Goal: Check status: Check status

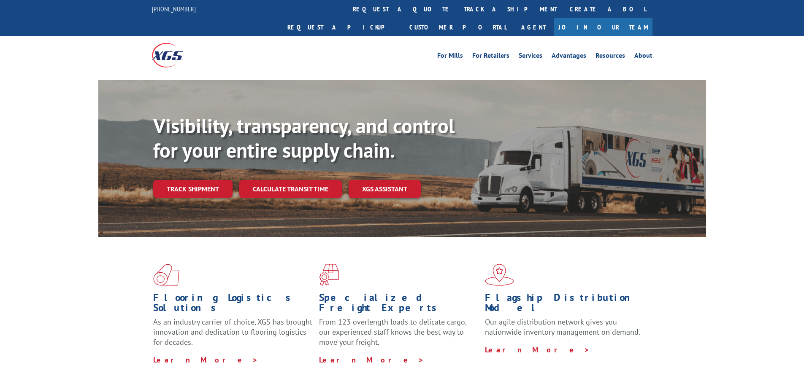
drag, startPoint x: 365, startPoint y: 10, endPoint x: 348, endPoint y: 32, distance: 27.4
click at [457, 10] on link "track a shipment" at bounding box center [510, 9] width 106 height 18
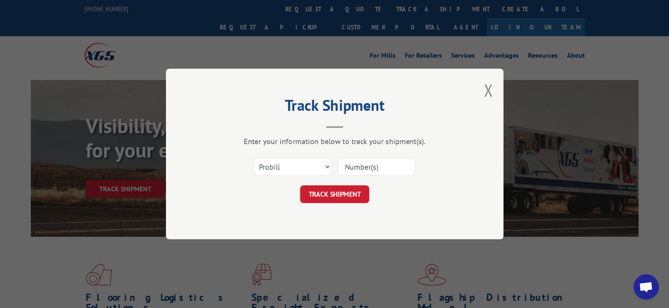
click at [354, 169] on input at bounding box center [377, 167] width 78 height 18
type input "17520726"
click button "TRACK SHIPMENT" at bounding box center [334, 195] width 69 height 18
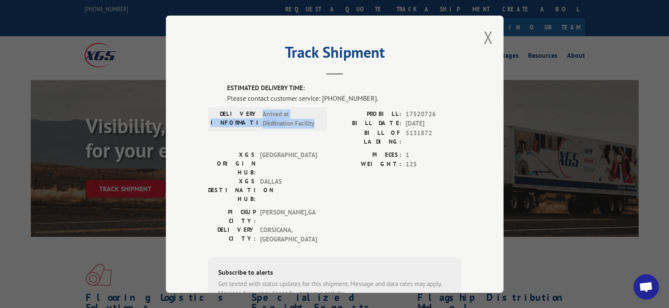
drag, startPoint x: 314, startPoint y: 124, endPoint x: 202, endPoint y: 123, distance: 111.8
click at [202, 123] on div "Track Shipment ESTIMATED DELIVERY TIME: Please contact customer service: [PHONE…" at bounding box center [335, 155] width 338 height 278
click at [312, 124] on span "Arrived at Destination Facility" at bounding box center [290, 118] width 57 height 19
drag, startPoint x: 318, startPoint y: 127, endPoint x: 211, endPoint y: 125, distance: 107.2
click at [211, 125] on div "DELIVERY INFORMATION: Arrived at Destination Facility" at bounding box center [267, 119] width 119 height 24
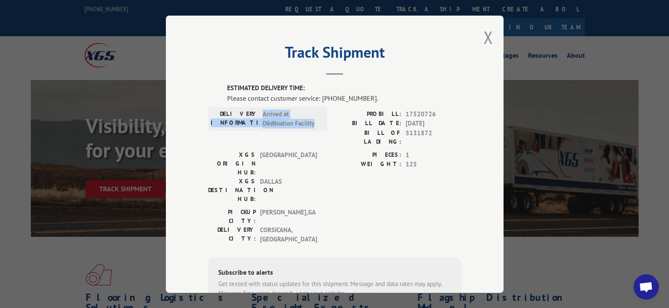
click at [268, 130] on div "DELIVERY INFORMATION: Arrived at Destination Facility" at bounding box center [267, 119] width 119 height 24
click at [266, 125] on span "Arrived at Destination Facility" at bounding box center [290, 118] width 57 height 19
click at [317, 123] on div "DELIVERY INFORMATION: Arrived at Destination Facility" at bounding box center [268, 118] width 114 height 19
click at [322, 124] on div "DELIVERY INFORMATION: Arrived at Destination Facility" at bounding box center [267, 119] width 119 height 24
drag, startPoint x: 317, startPoint y: 100, endPoint x: 363, endPoint y: 101, distance: 46.4
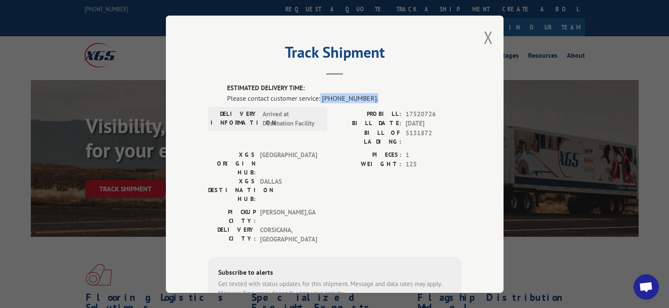
click at [363, 101] on div "Please contact customer service: [PHONE_NUMBER]." at bounding box center [344, 98] width 234 height 10
click at [335, 119] on label "BILL DATE:" at bounding box center [368, 124] width 67 height 10
drag, startPoint x: 318, startPoint y: 99, endPoint x: 362, endPoint y: 98, distance: 43.9
click at [362, 98] on div "Please contact customer service: [PHONE_NUMBER]." at bounding box center [344, 98] width 234 height 10
click at [335, 124] on label "BILL DATE:" at bounding box center [368, 124] width 67 height 10
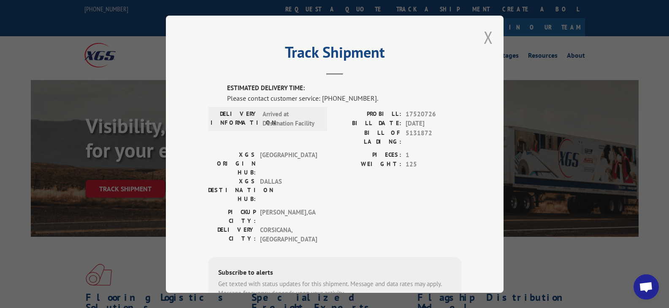
click at [485, 38] on button "Close modal" at bounding box center [488, 37] width 9 height 22
